Goal: Book appointment/travel/reservation

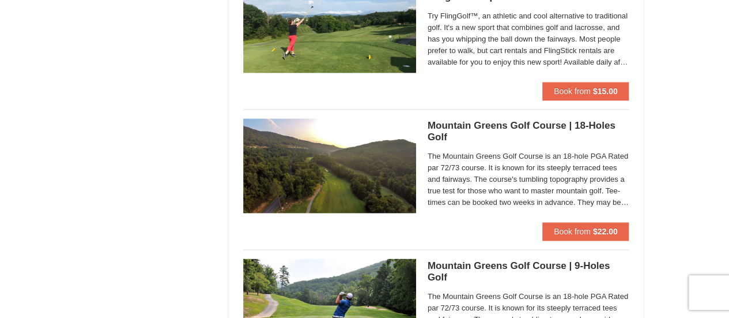
scroll to position [749, 0]
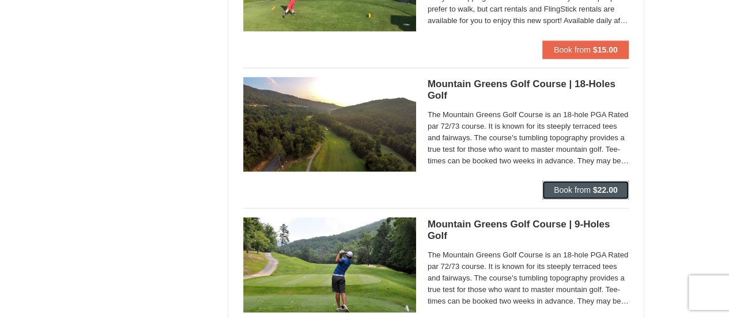
click at [560, 191] on span "Book from" at bounding box center [572, 189] width 37 height 9
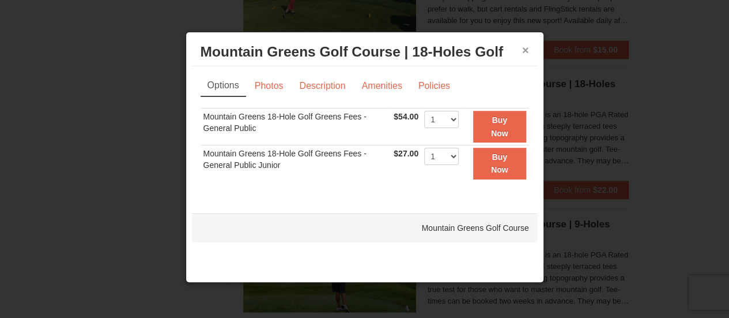
click at [523, 47] on button "×" at bounding box center [525, 50] width 7 height 12
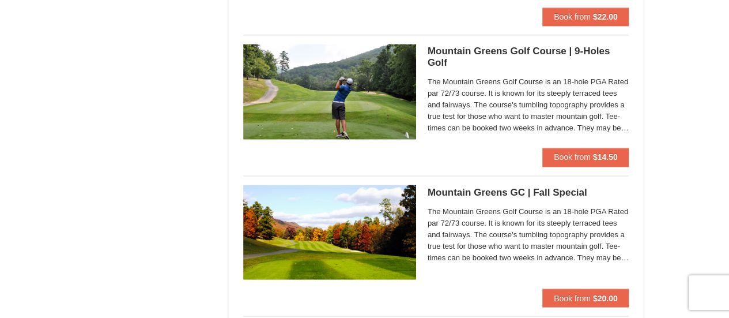
scroll to position [980, 0]
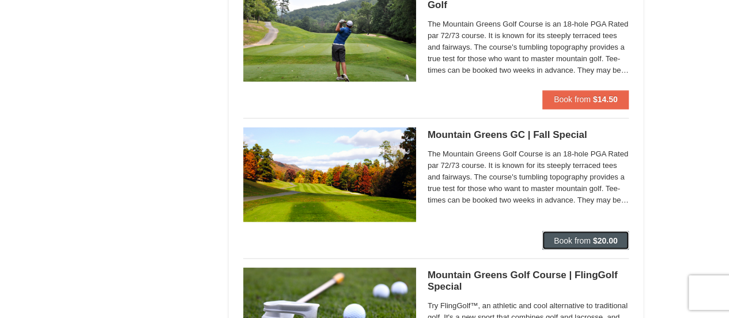
click at [564, 241] on span "Book from" at bounding box center [572, 239] width 37 height 9
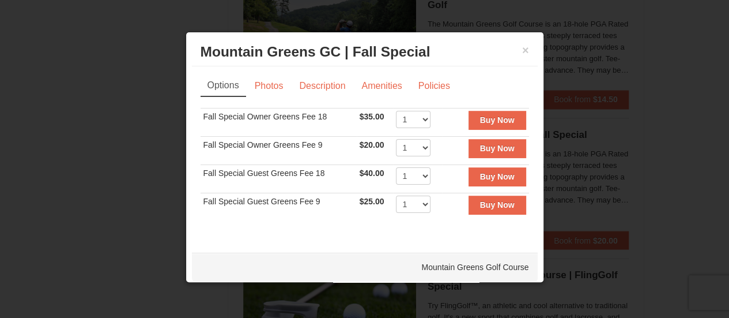
scroll to position [3, 0]
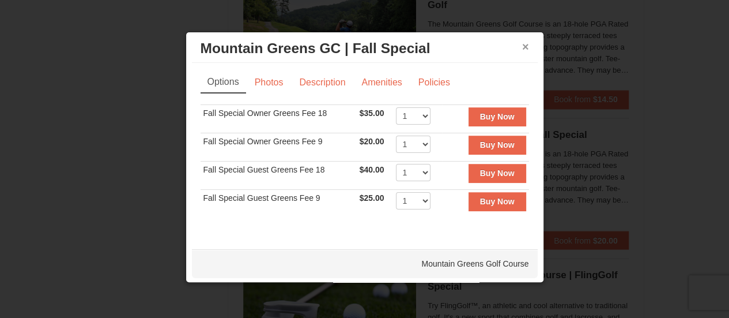
click at [522, 45] on button "×" at bounding box center [525, 47] width 7 height 12
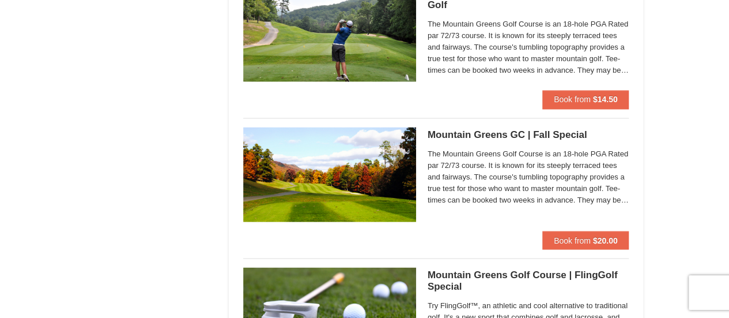
click at [349, 153] on img at bounding box center [329, 174] width 173 height 95
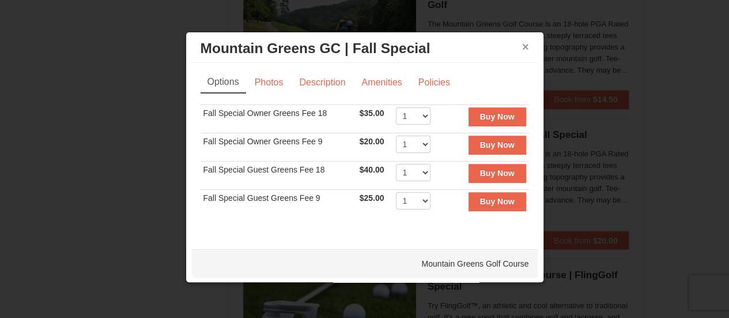
click at [522, 46] on button "×" at bounding box center [525, 47] width 7 height 12
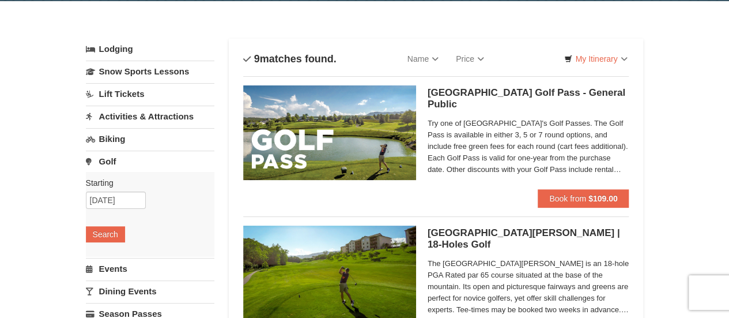
scroll to position [58, 0]
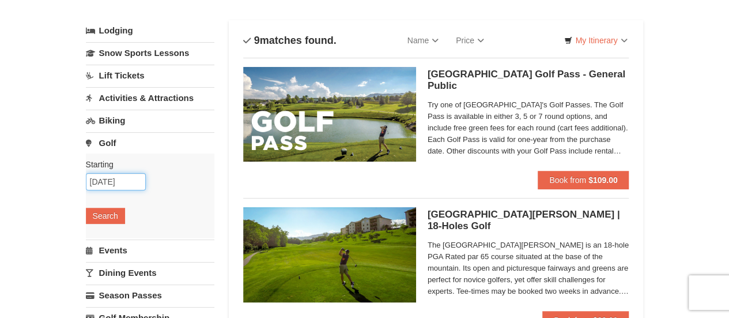
click at [107, 176] on input "[DATE]" at bounding box center [116, 181] width 60 height 17
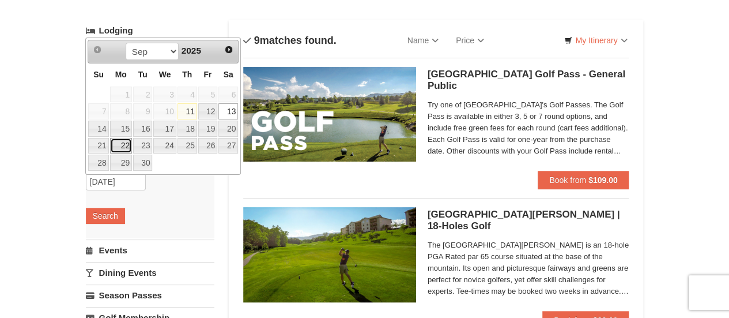
drag, startPoint x: 119, startPoint y: 141, endPoint x: 159, endPoint y: 157, distance: 43.1
click at [119, 141] on link "22" at bounding box center [121, 146] width 22 height 16
type input "[DATE]"
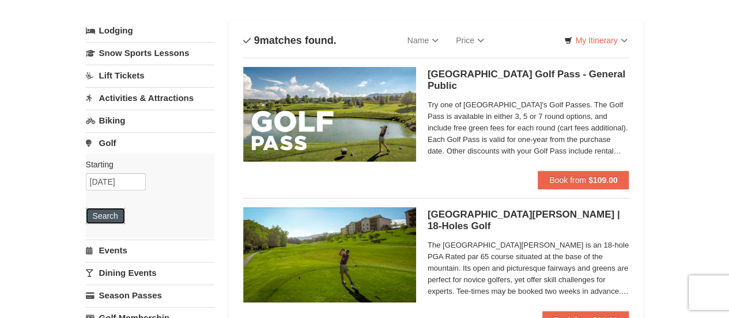
click at [110, 220] on button "Search" at bounding box center [105, 216] width 39 height 16
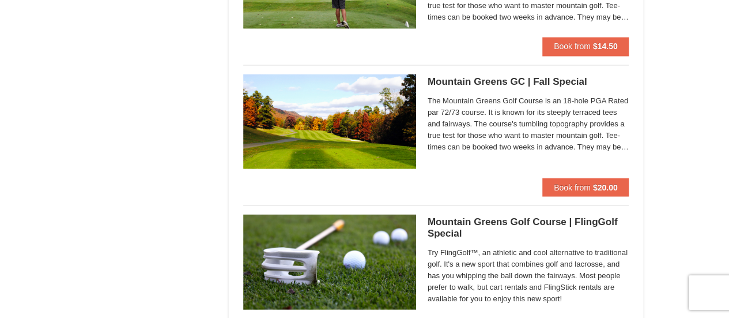
scroll to position [1038, 0]
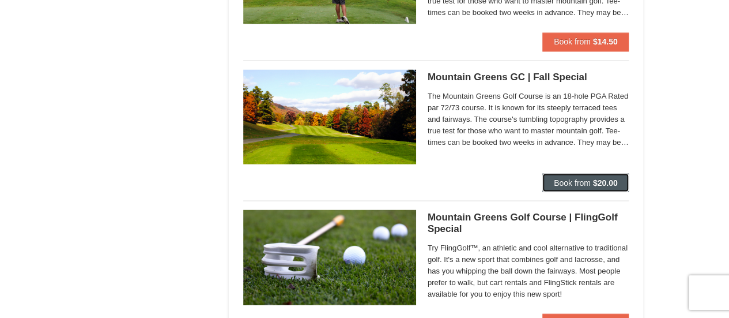
click at [560, 178] on span "Book from" at bounding box center [572, 182] width 37 height 9
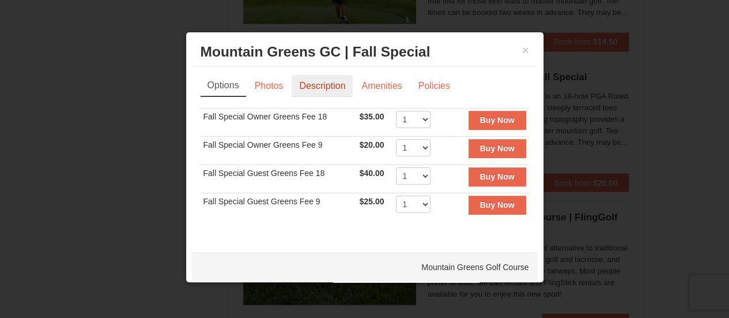
click at [311, 89] on link "Description" at bounding box center [322, 86] width 61 height 22
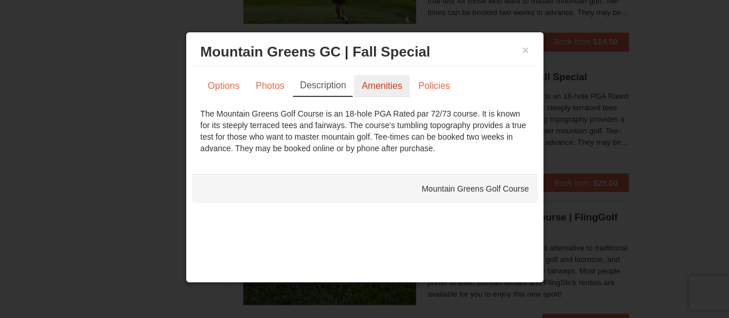
click at [371, 88] on link "Amenities" at bounding box center [381, 86] width 55 height 22
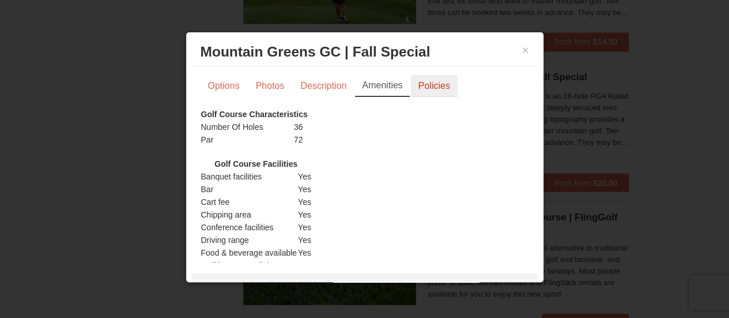
click at [425, 89] on link "Policies" at bounding box center [434, 86] width 47 height 22
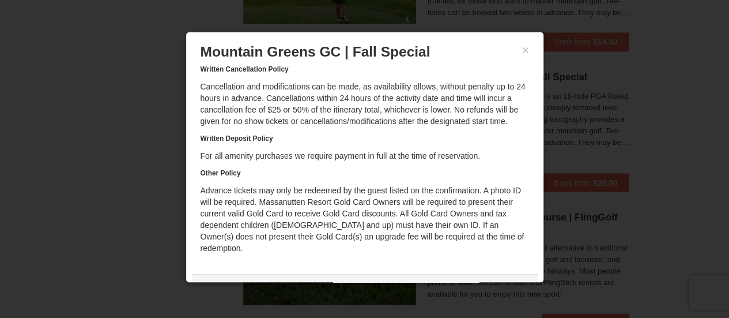
scroll to position [0, 0]
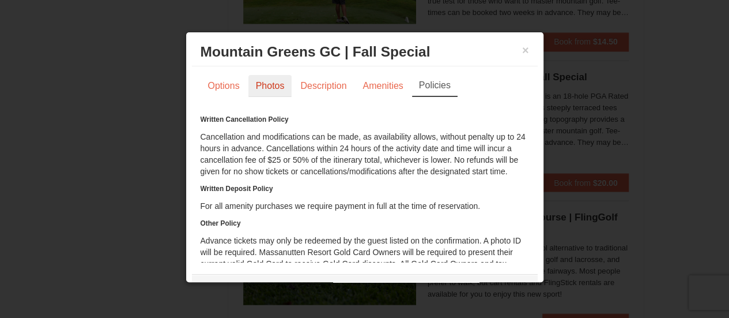
click at [261, 82] on link "Photos" at bounding box center [270, 86] width 44 height 22
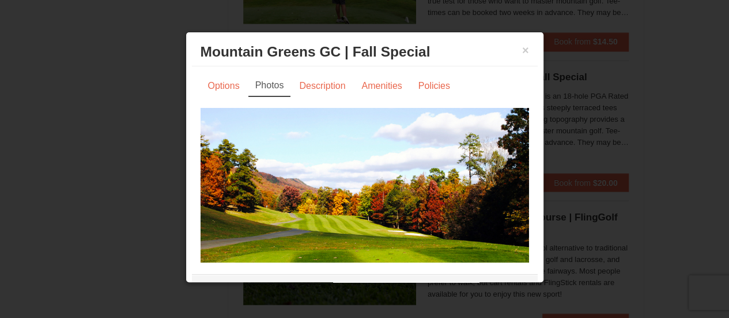
click at [661, 96] on div at bounding box center [364, 159] width 729 height 318
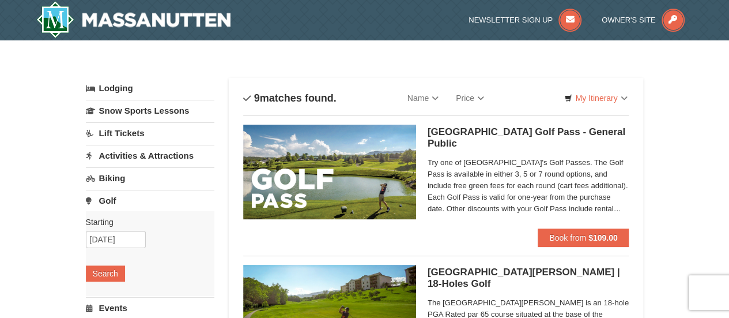
click at [108, 198] on link "Golf" at bounding box center [150, 200] width 129 height 21
